Goal: Transaction & Acquisition: Purchase product/service

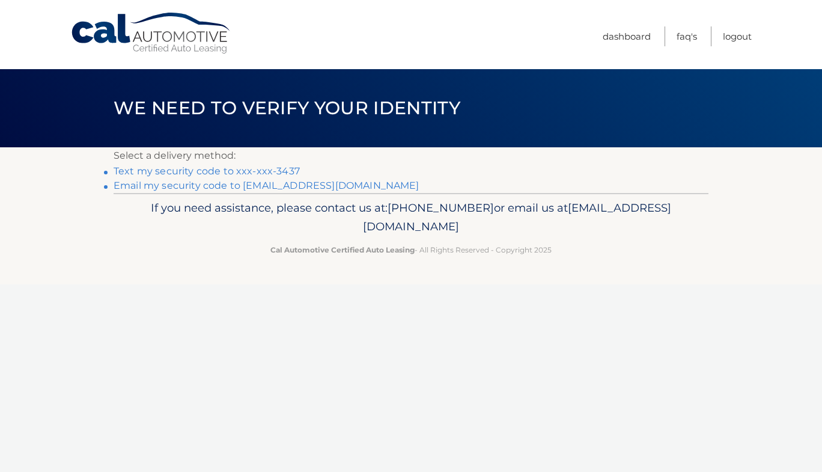
click at [241, 171] on link "Text my security code to xxx-xxx-3437" at bounding box center [207, 170] width 186 height 11
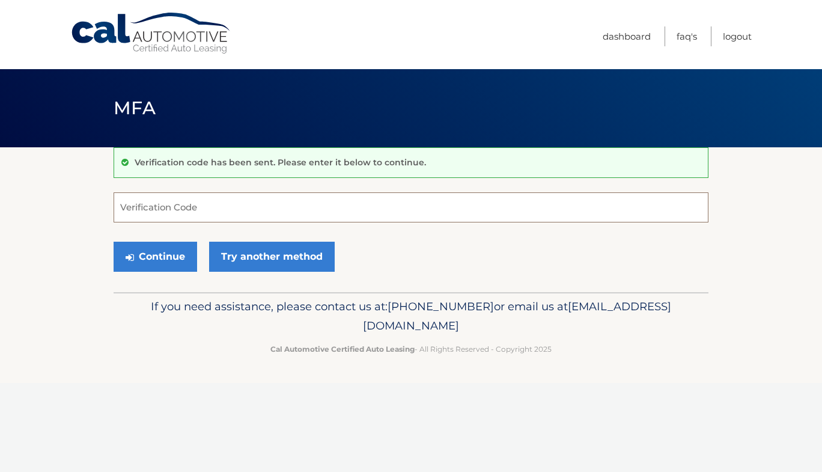
click at [199, 210] on input "Verification Code" at bounding box center [411, 207] width 595 height 30
type input "237121"
click at [114, 241] on button "Continue" at bounding box center [156, 256] width 84 height 30
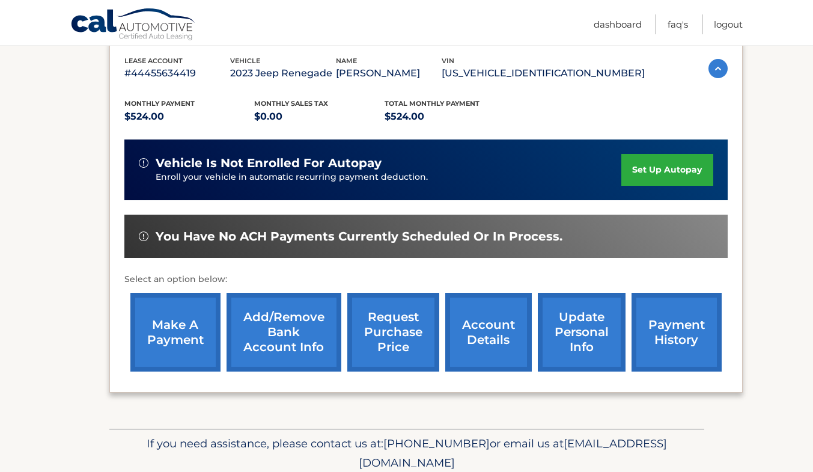
scroll to position [208, 0]
click at [160, 330] on link "make a payment" at bounding box center [175, 332] width 90 height 79
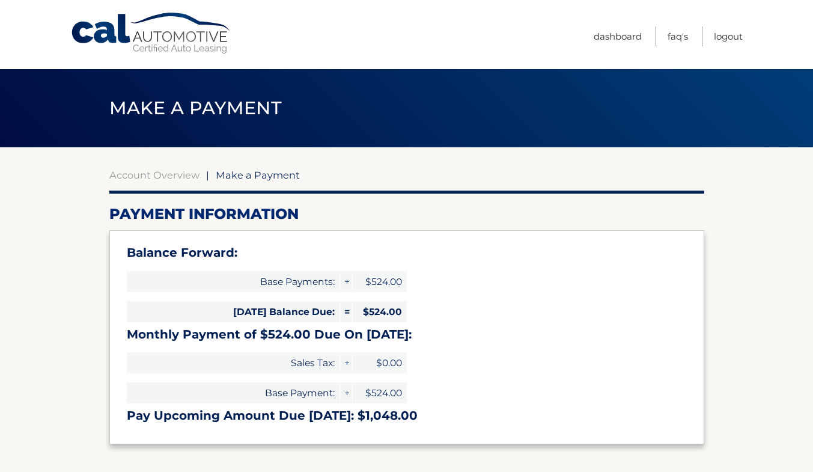
select select "YmU1MGJmY2UtYTZlMy00NWU0LWEyMzUtODJiMjYzZjZkNjU5"
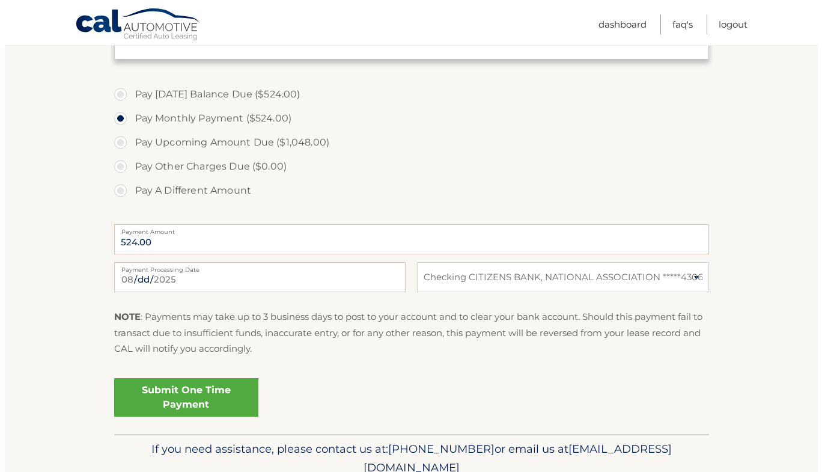
scroll to position [387, 0]
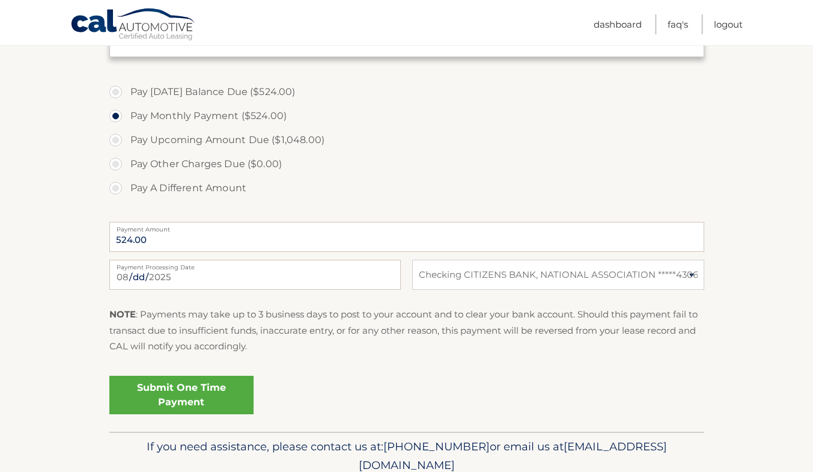
click at [231, 389] on link "Submit One Time Payment" at bounding box center [181, 394] width 144 height 38
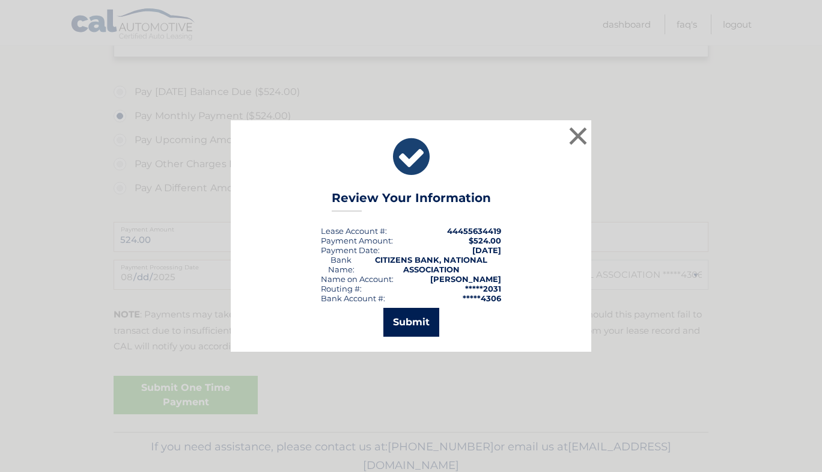
click at [414, 323] on button "Submit" at bounding box center [411, 322] width 56 height 29
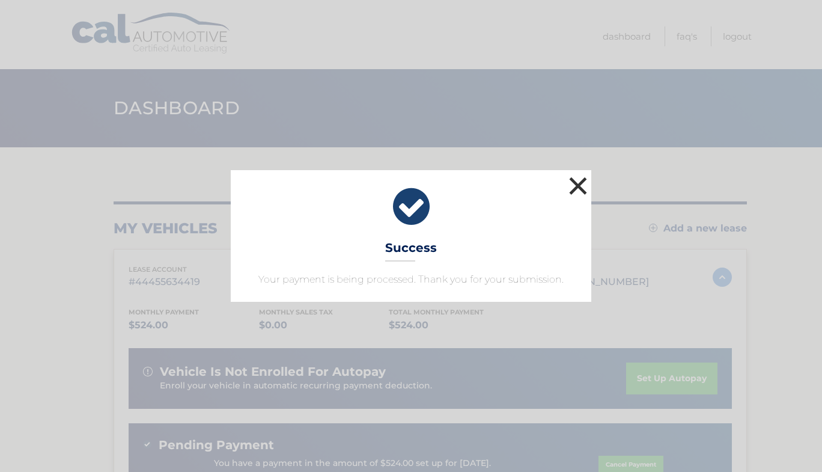
click at [579, 189] on button "×" at bounding box center [578, 186] width 24 height 24
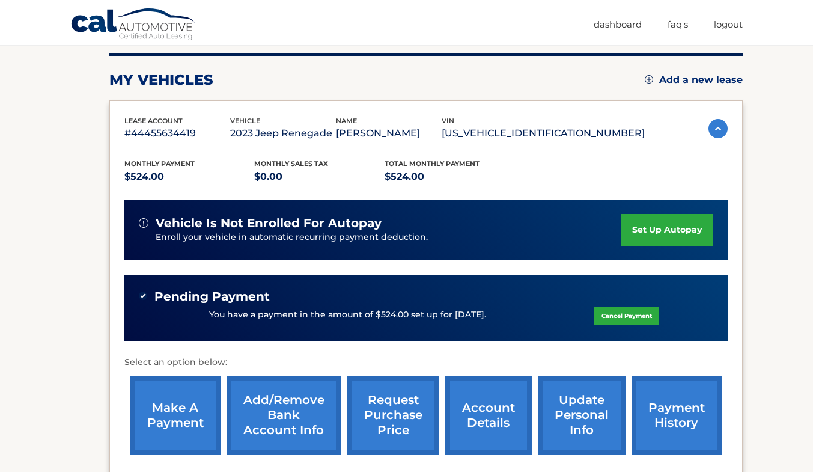
scroll to position [154, 0]
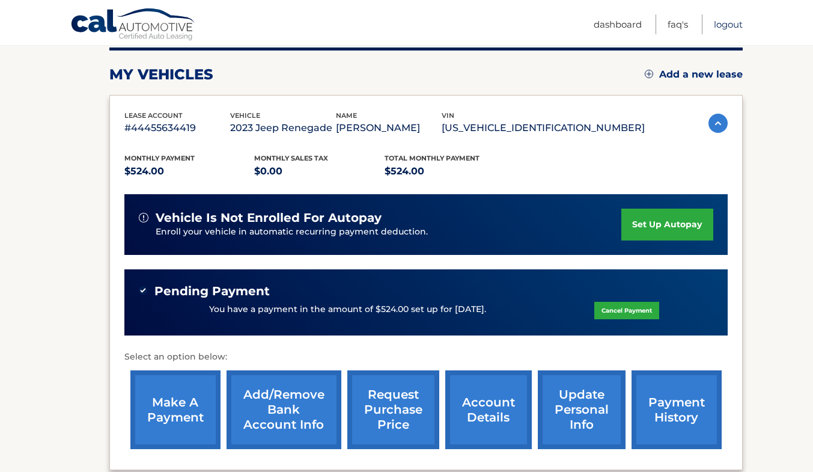
click at [734, 24] on link "Logout" at bounding box center [728, 24] width 29 height 20
